Goal: Task Accomplishment & Management: Manage account settings

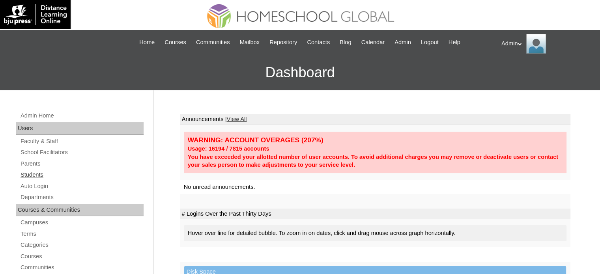
click at [44, 175] on link "Students" at bounding box center [82, 175] width 124 height 10
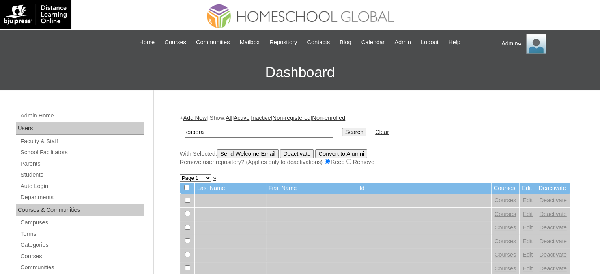
type input "Espera"
click at [342, 133] on input "Search" at bounding box center [354, 132] width 24 height 9
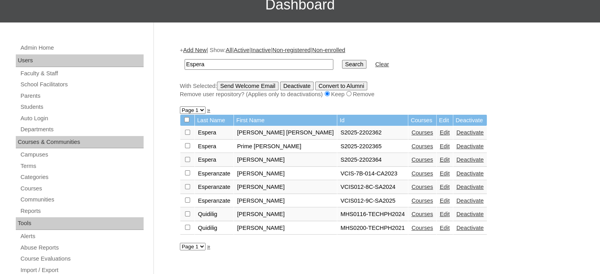
scroll to position [69, 0]
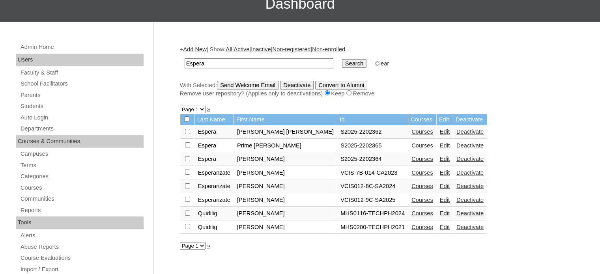
click at [412, 131] on link "Courses" at bounding box center [423, 132] width 22 height 6
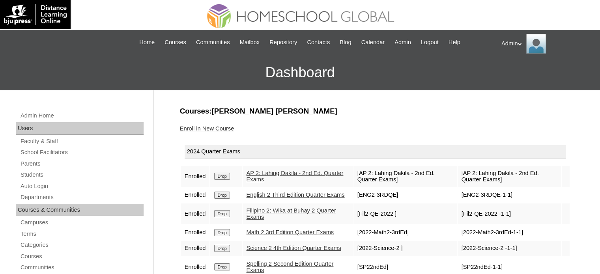
click at [274, 197] on link "English 2 Third Edition Quarter Exams" at bounding box center [296, 195] width 98 height 6
click at [229, 127] on link "Enroll in New Course" at bounding box center [207, 129] width 54 height 6
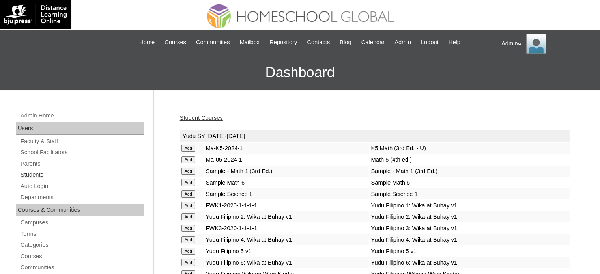
click at [24, 176] on link "Students" at bounding box center [82, 175] width 124 height 10
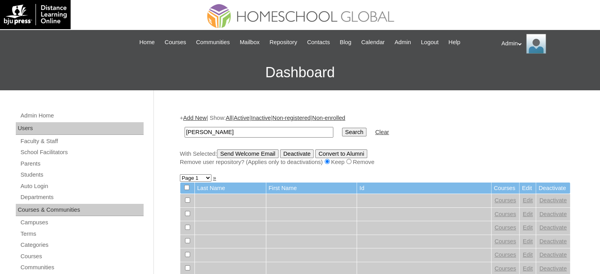
type input "[PERSON_NAME]"
click at [342, 128] on input "Search" at bounding box center [354, 132] width 24 height 9
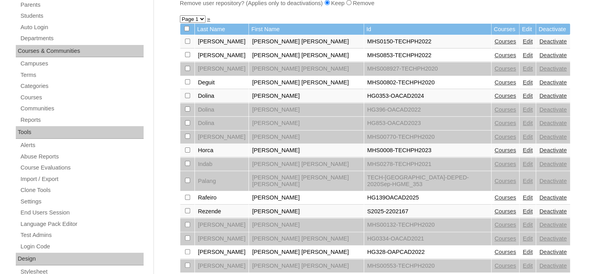
scroll to position [163, 0]
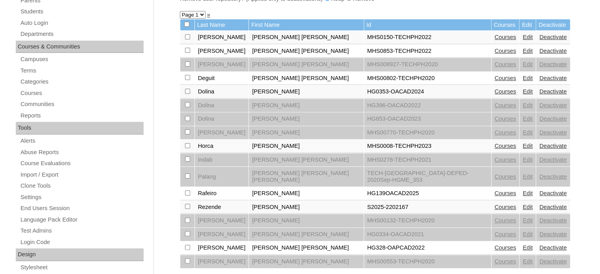
click at [495, 204] on link "Courses" at bounding box center [506, 207] width 22 height 6
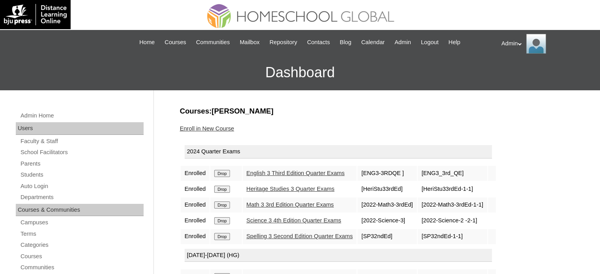
click at [287, 186] on link "Heritage Studies 3 Quarter Exams" at bounding box center [291, 189] width 88 height 6
